Goal: Task Accomplishment & Management: Use online tool/utility

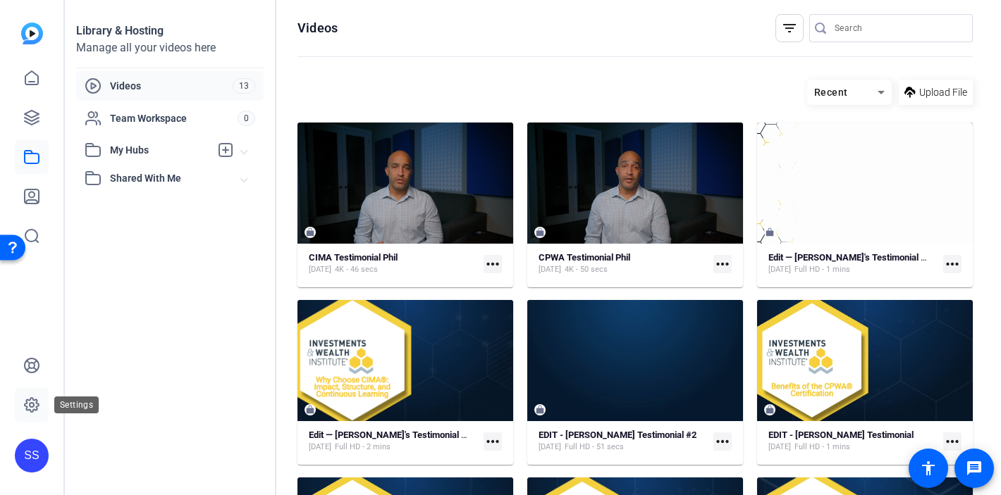
click at [32, 409] on icon at bounding box center [31, 405] width 17 height 17
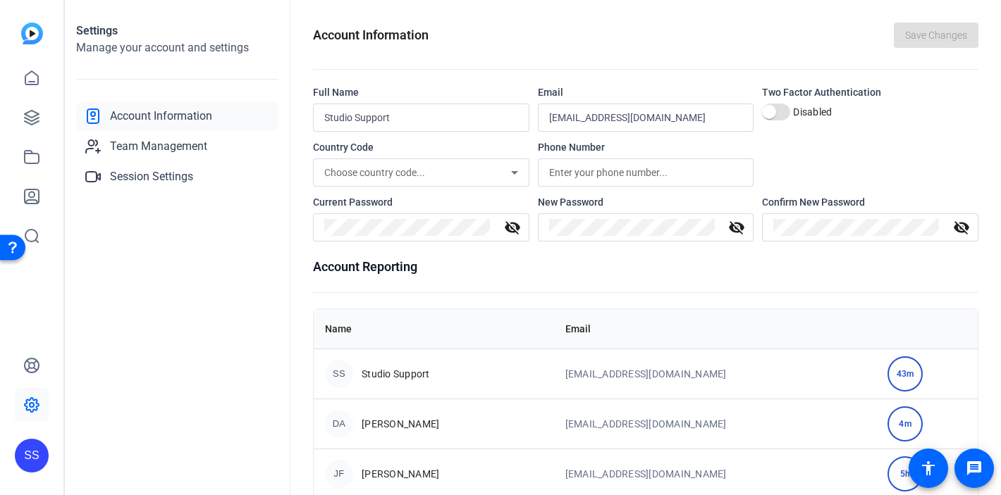
click at [28, 450] on div "SS" at bounding box center [32, 456] width 34 height 34
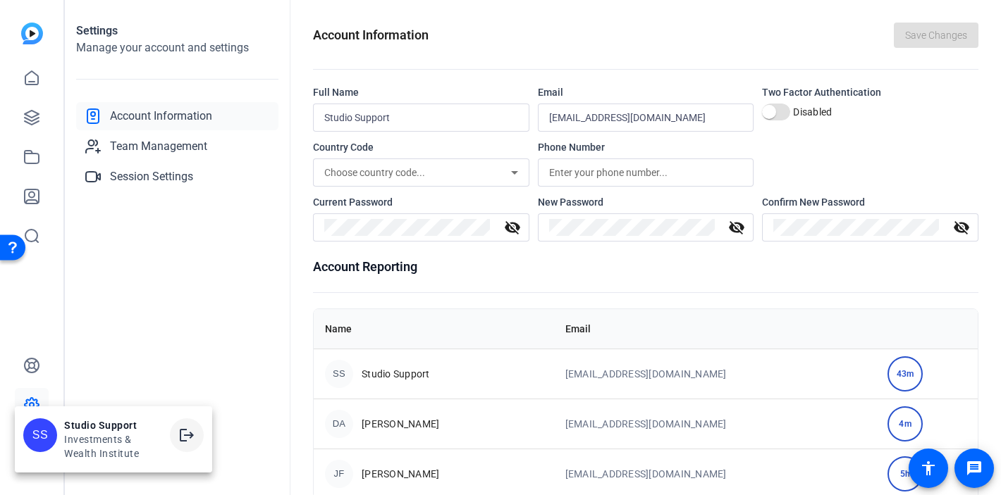
click at [182, 437] on mat-icon "logout" at bounding box center [186, 435] width 17 height 17
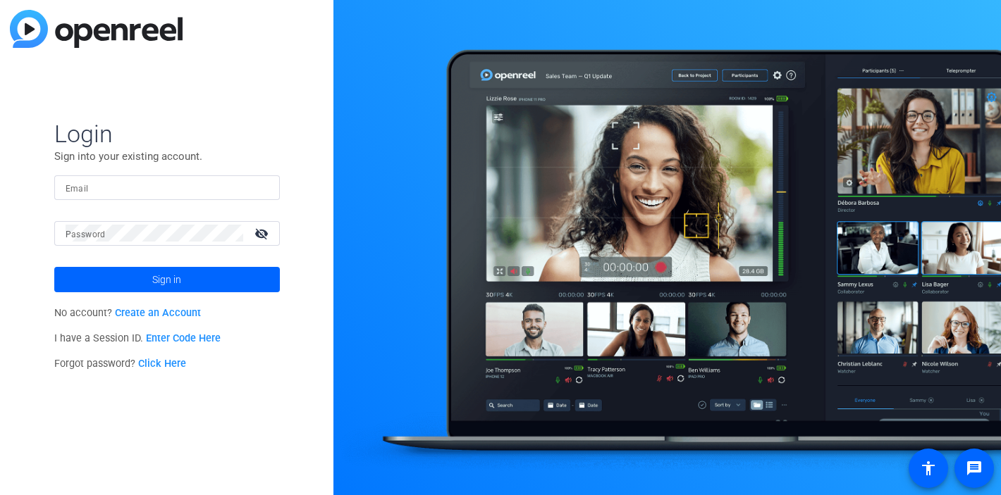
click at [229, 197] on div at bounding box center [167, 187] width 203 height 25
click at [257, 192] on img at bounding box center [257, 187] width 10 height 17
click at [259, 188] on img at bounding box center [257, 187] width 10 height 17
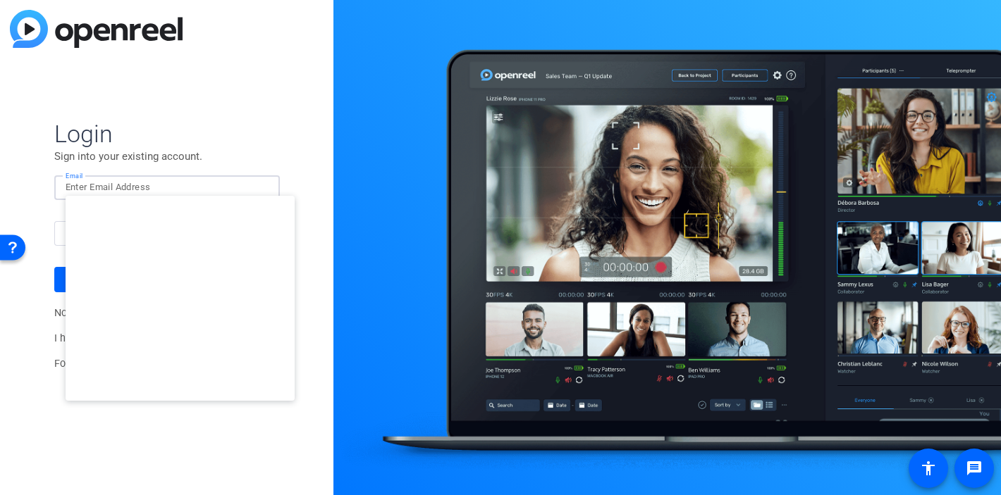
type input "[EMAIL_ADDRESS][DOMAIN_NAME]"
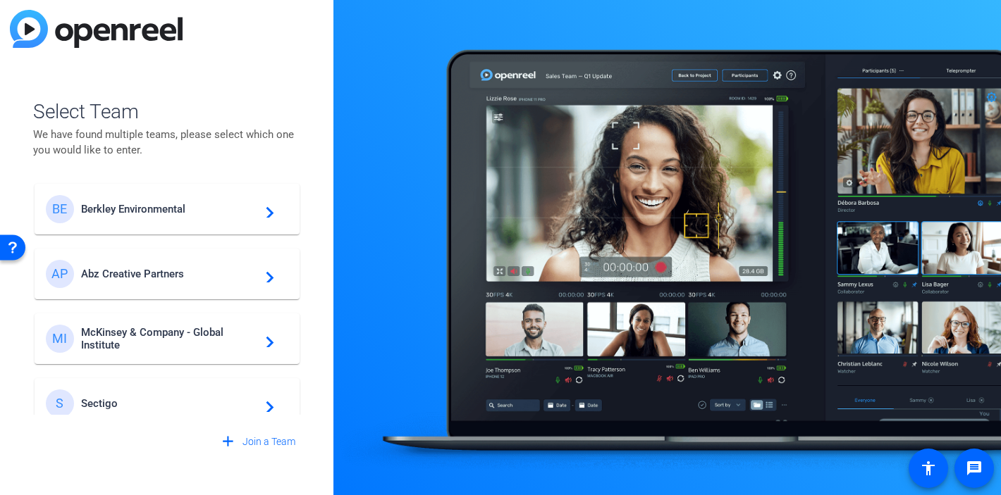
click at [150, 219] on div "BE Berkley Environmental navigate_next" at bounding box center [167, 209] width 242 height 28
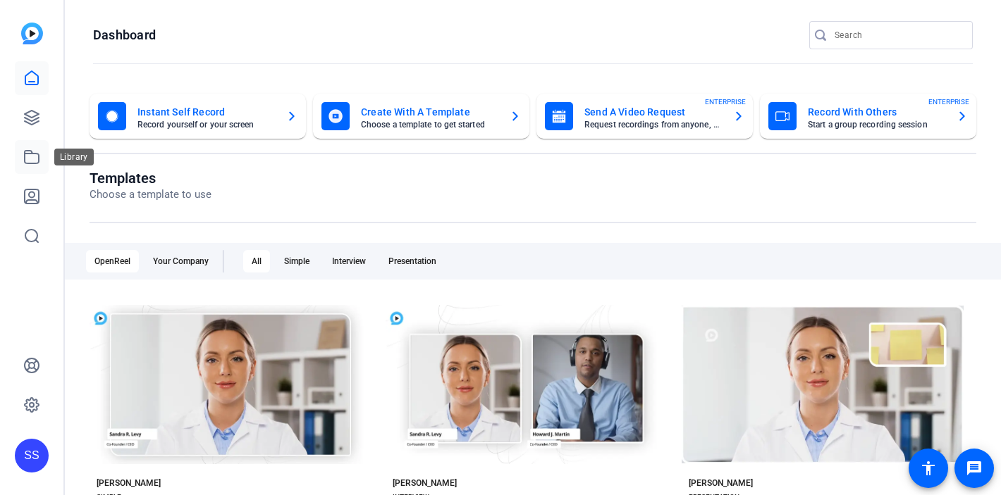
click at [37, 152] on icon at bounding box center [31, 157] width 17 height 17
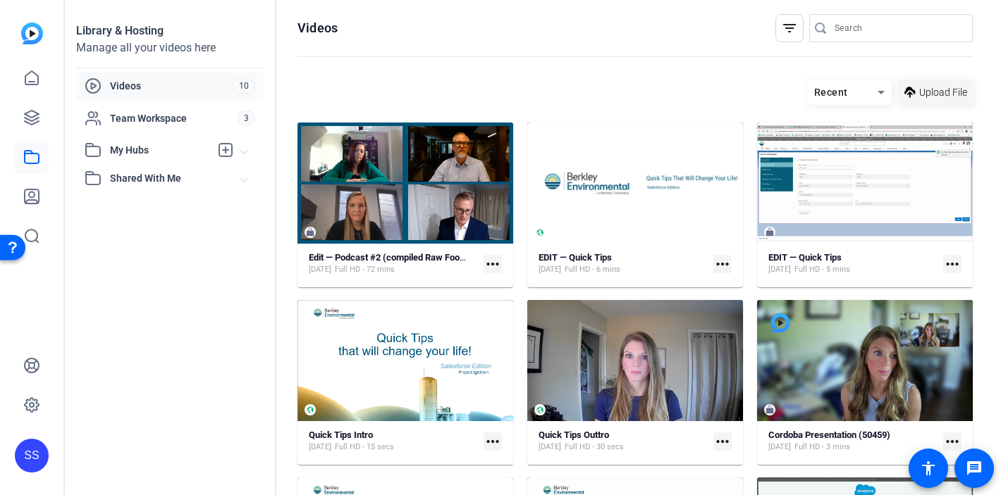
click at [919, 97] on span "Upload File" at bounding box center [943, 92] width 48 height 15
